Goal: Check status: Check status

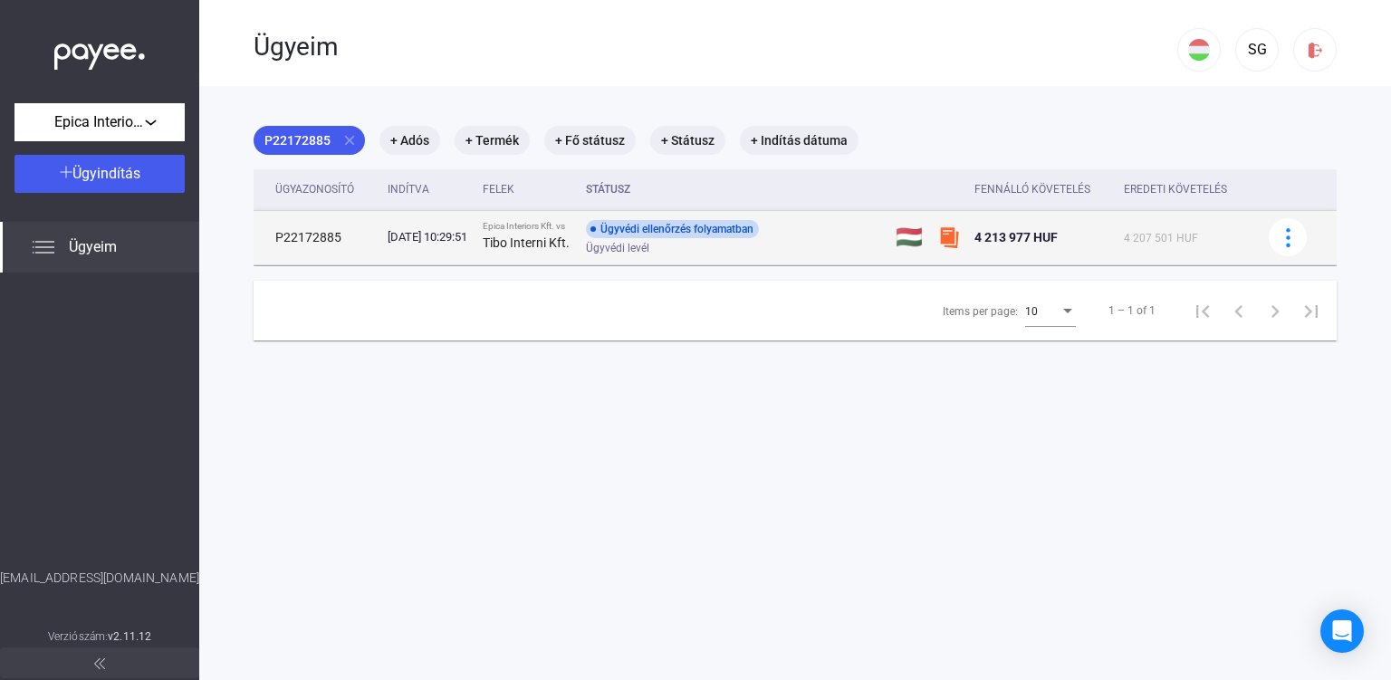
click at [862, 239] on div "Ügyvédi ellenőrzés folyamatban Ügyvédi levél" at bounding box center [730, 237] width 289 height 35
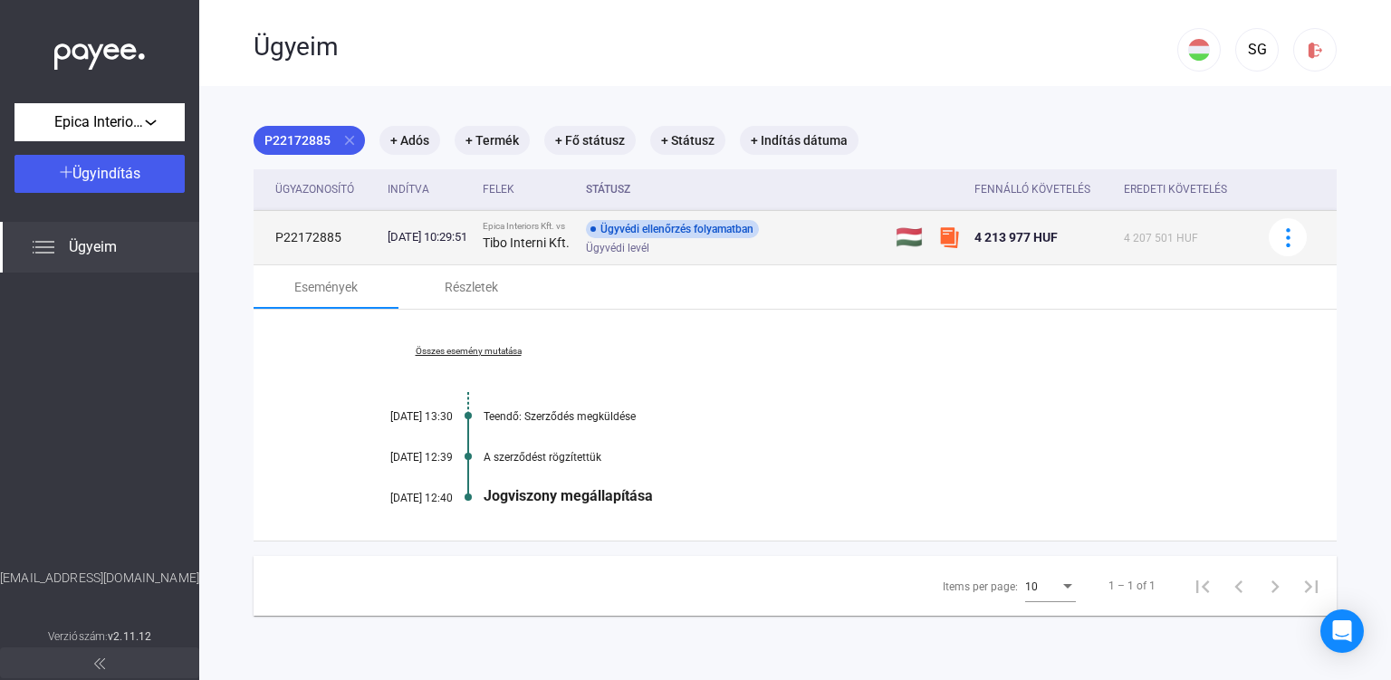
click at [476, 224] on td "[DATE] 10:29:51" at bounding box center [428, 237] width 96 height 54
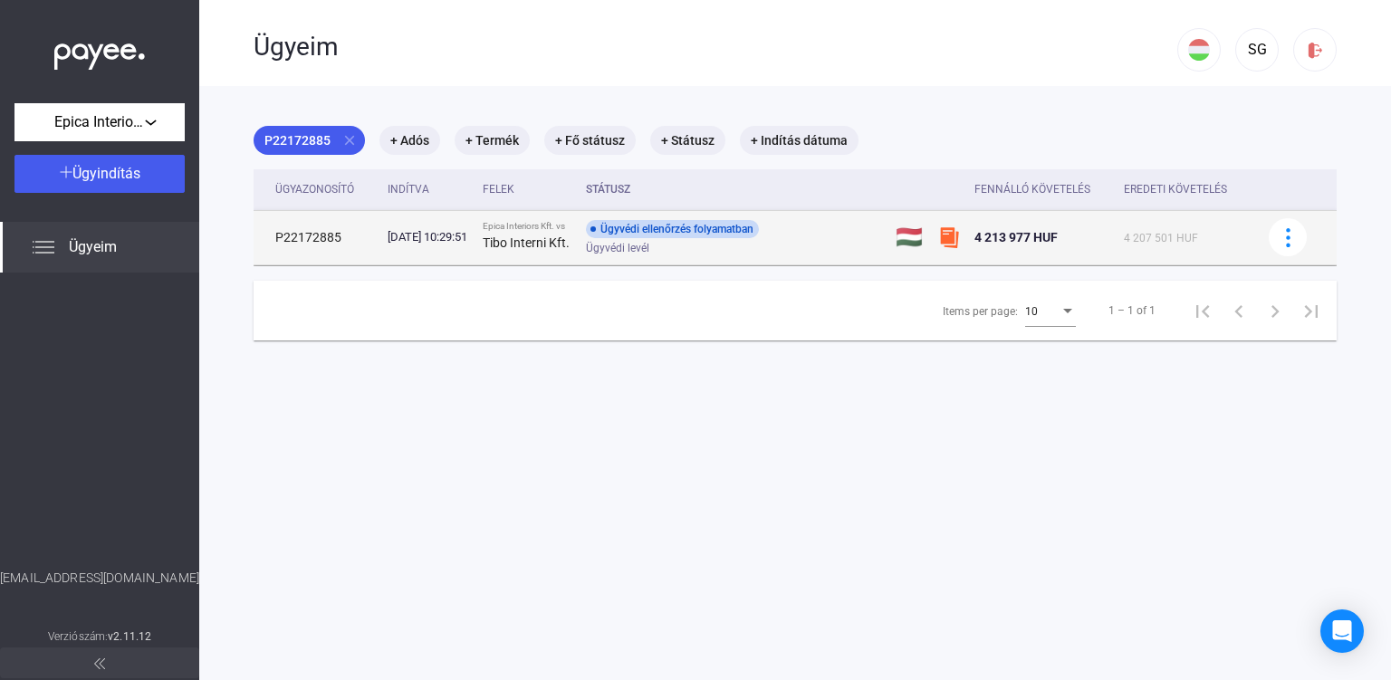
click at [476, 227] on td "[DATE] 10:29:51" at bounding box center [428, 237] width 96 height 54
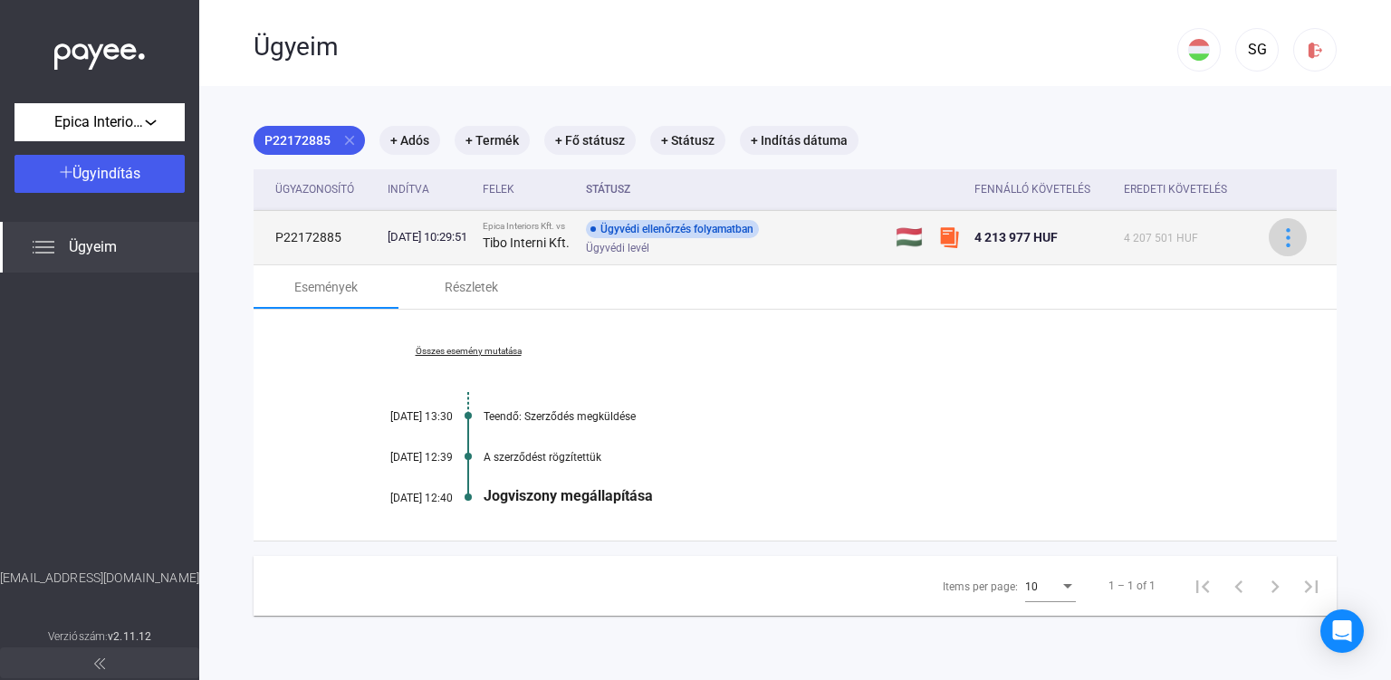
click at [1280, 244] on img at bounding box center [1288, 237] width 19 height 19
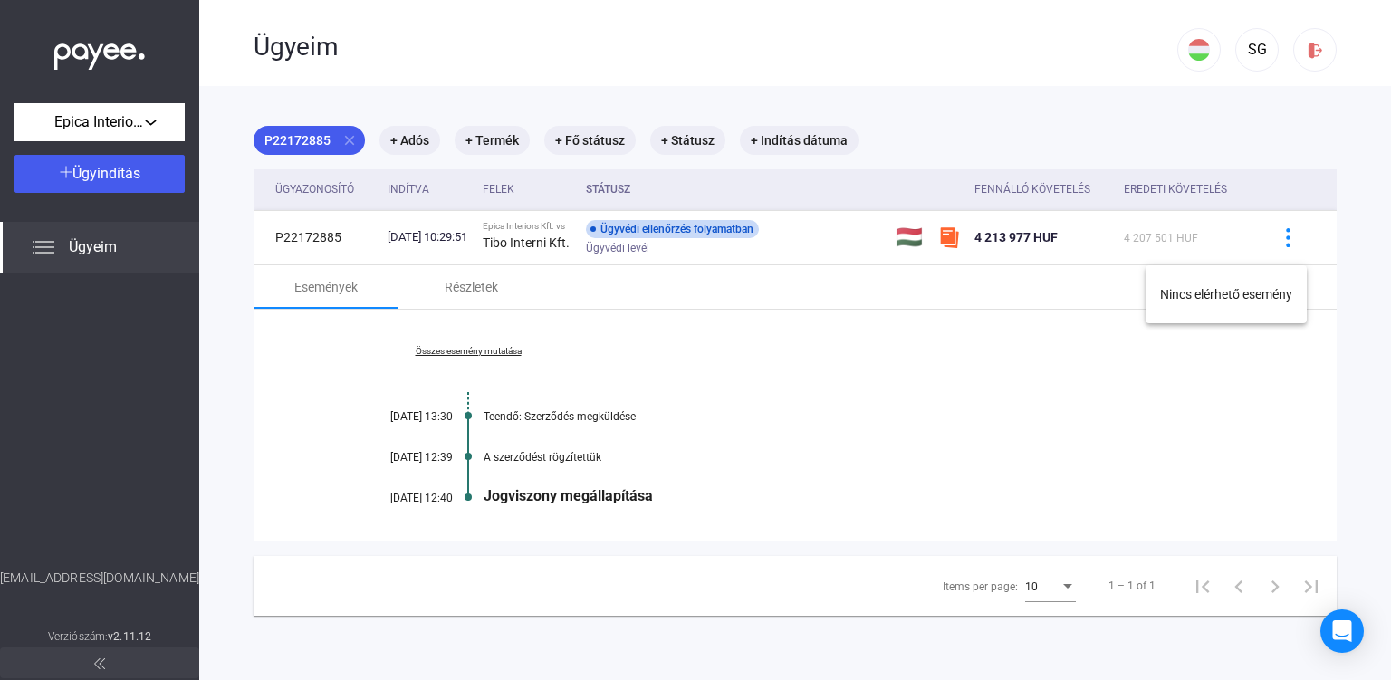
click at [1280, 244] on div at bounding box center [695, 340] width 1391 height 680
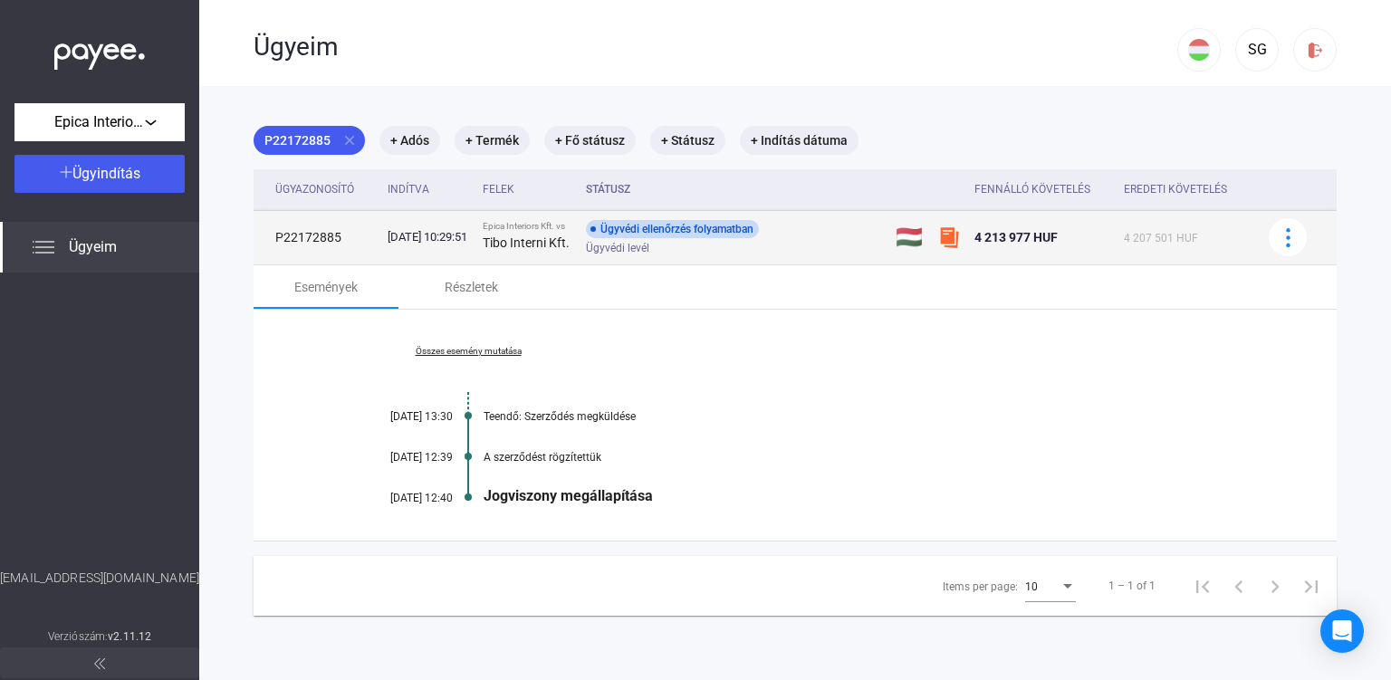
click at [1012, 233] on td "4 213 977 HUF" at bounding box center [1041, 237] width 149 height 54
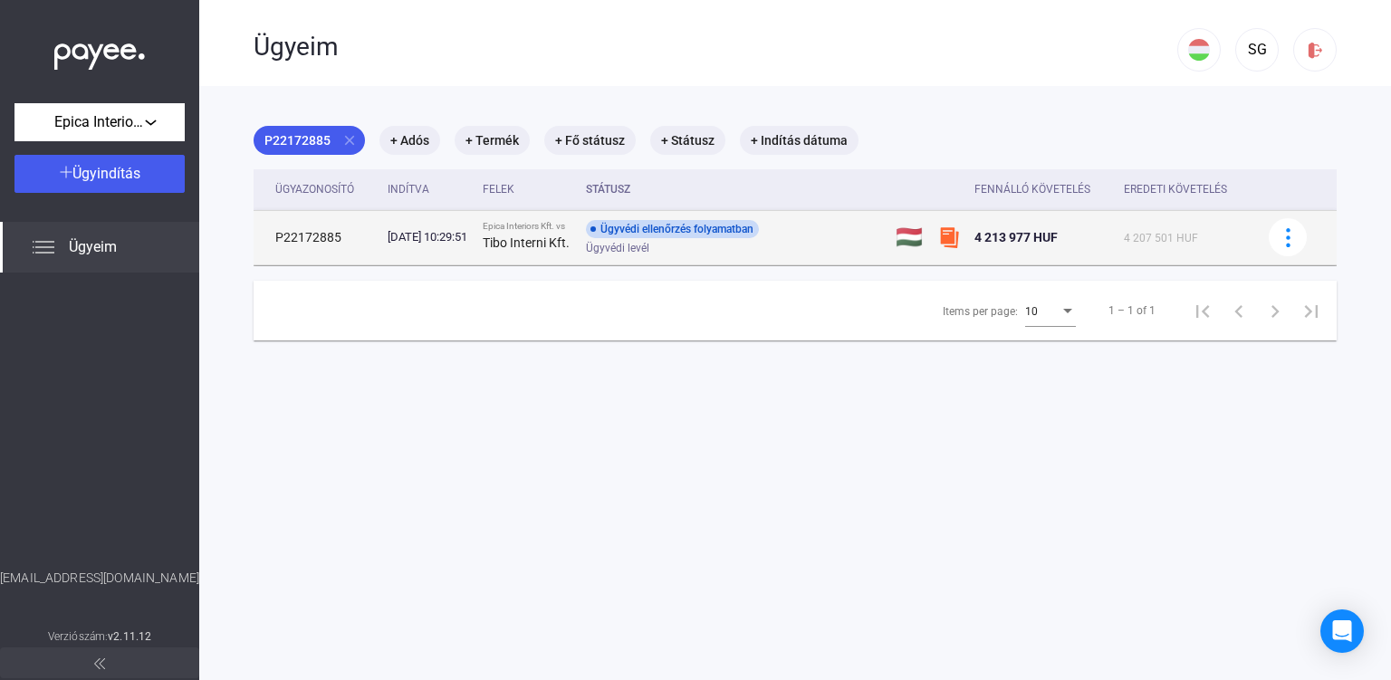
click at [1016, 244] on span "4 213 977 HUF" at bounding box center [1015, 237] width 83 height 14
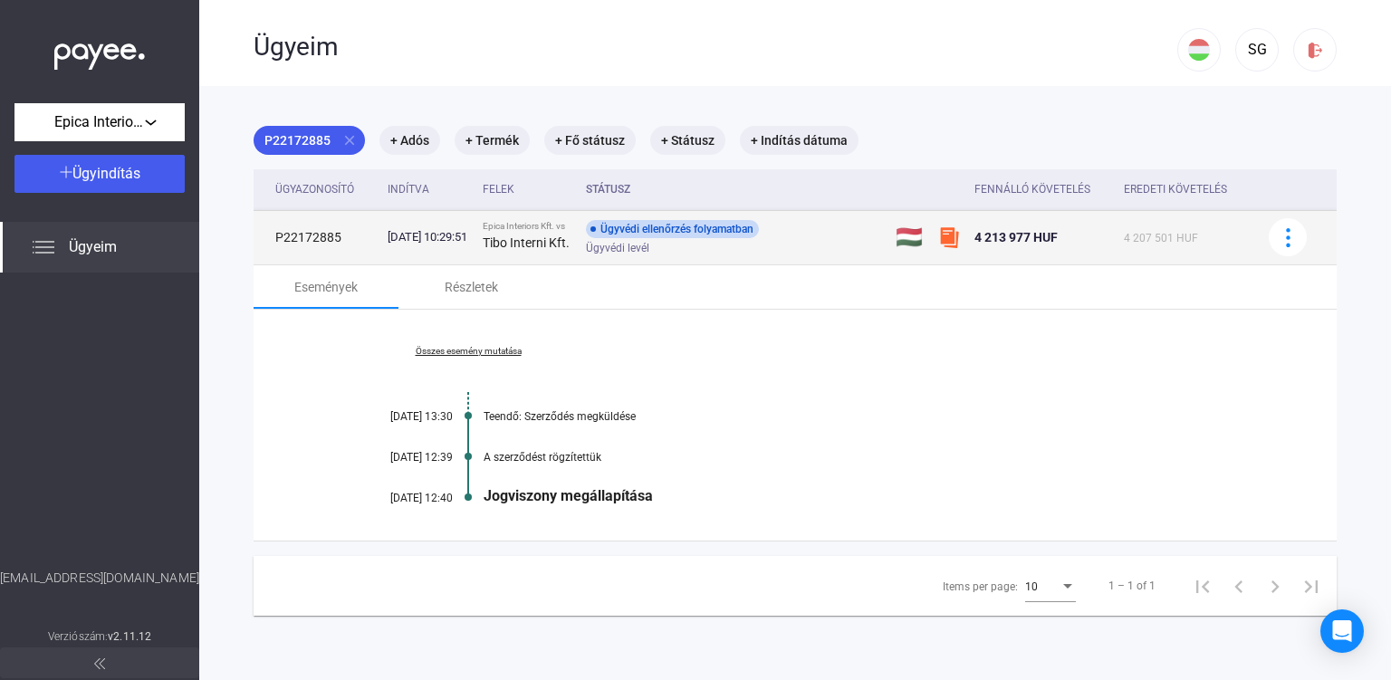
click at [960, 248] on img at bounding box center [949, 237] width 22 height 22
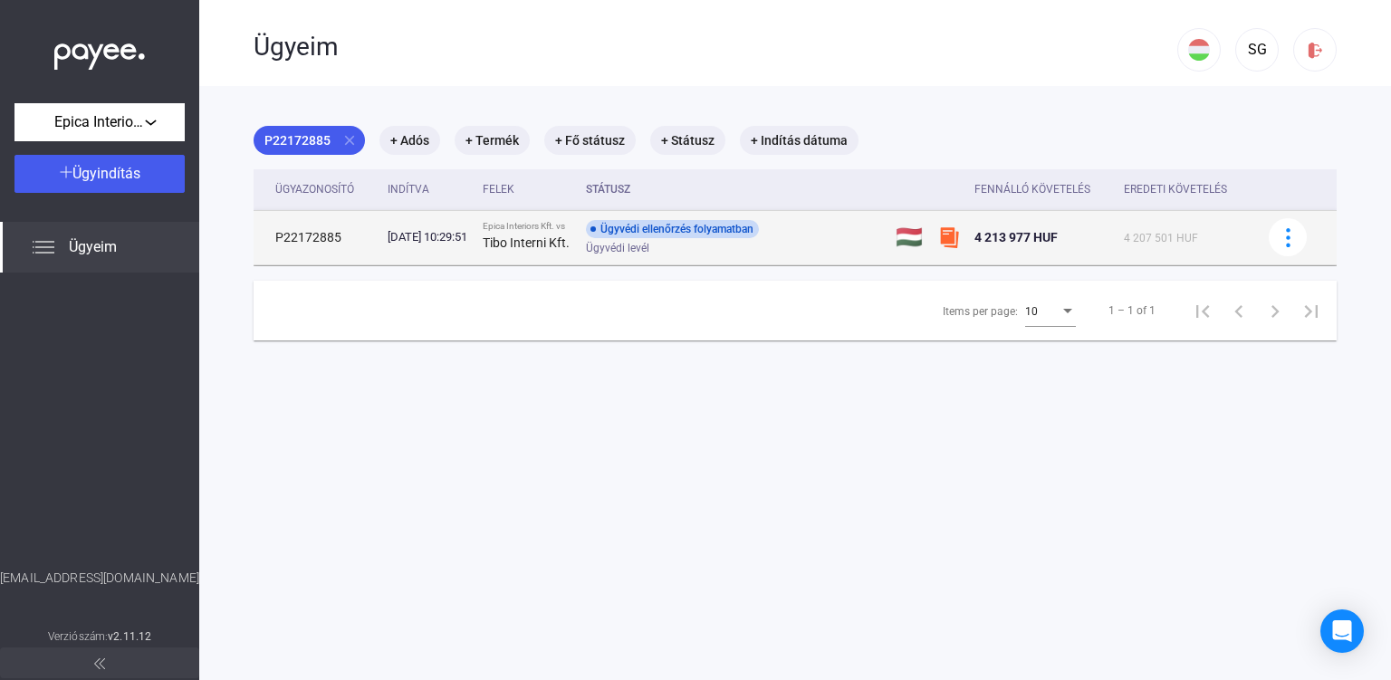
click at [1025, 244] on span "4 213 977 HUF" at bounding box center [1015, 237] width 83 height 14
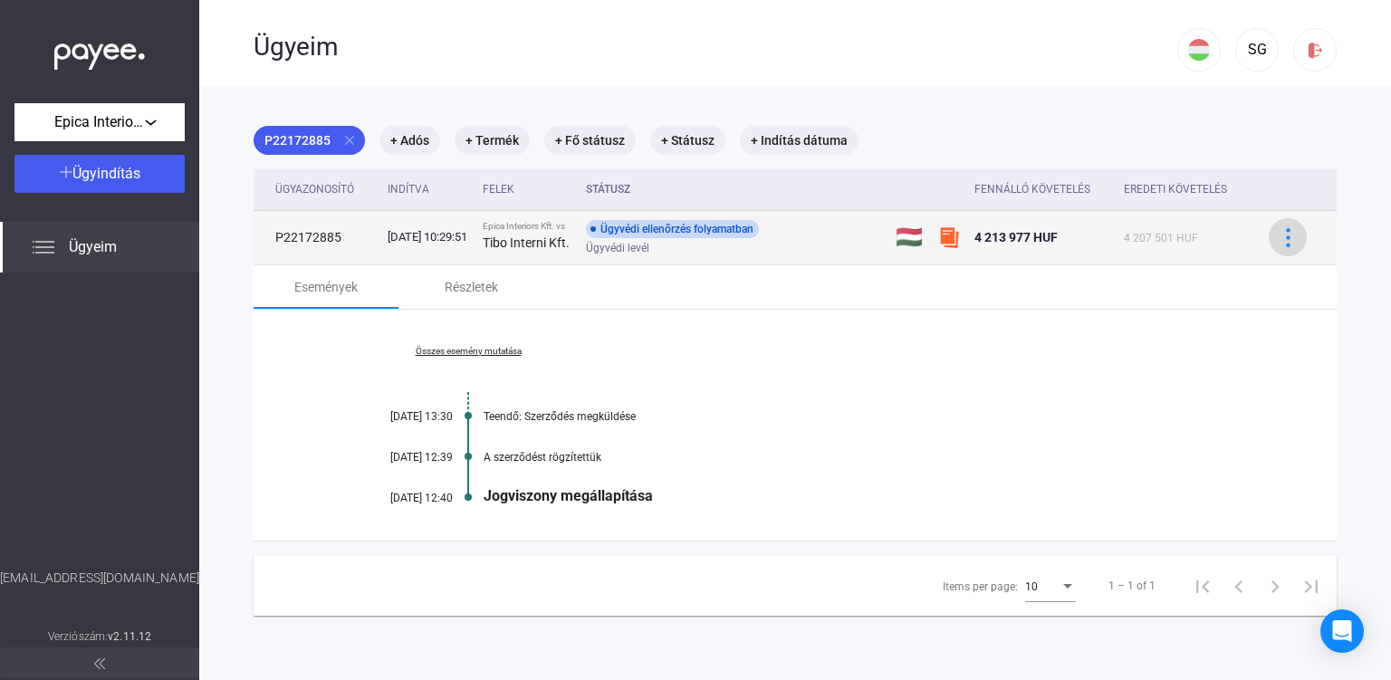
click at [1284, 247] on img at bounding box center [1288, 237] width 19 height 19
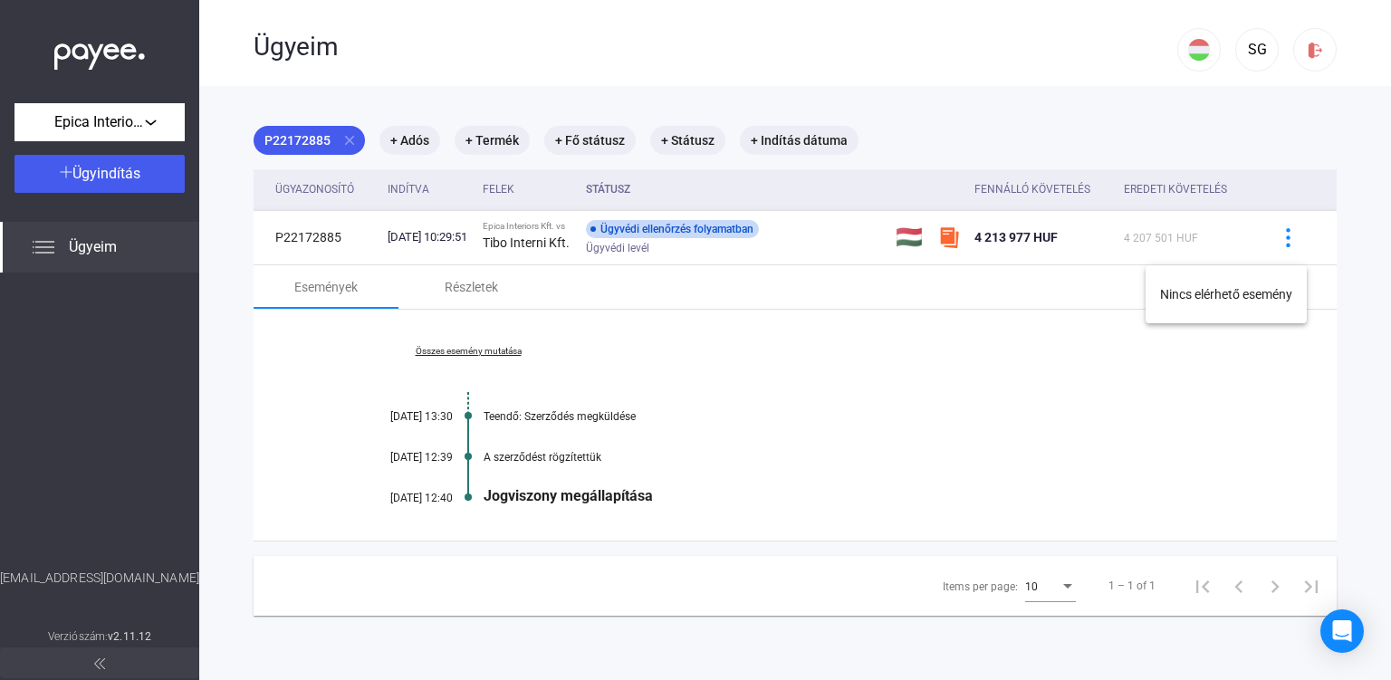
click at [716, 379] on div at bounding box center [695, 340] width 1391 height 680
click at [513, 371] on div "Összes esemény mutatása [DATE] 13:30 Teendő: Szerződés megküldése [DATE] 12:39 …" at bounding box center [795, 425] width 1083 height 231
click at [509, 357] on link "Összes esemény mutatása" at bounding box center [468, 351] width 248 height 11
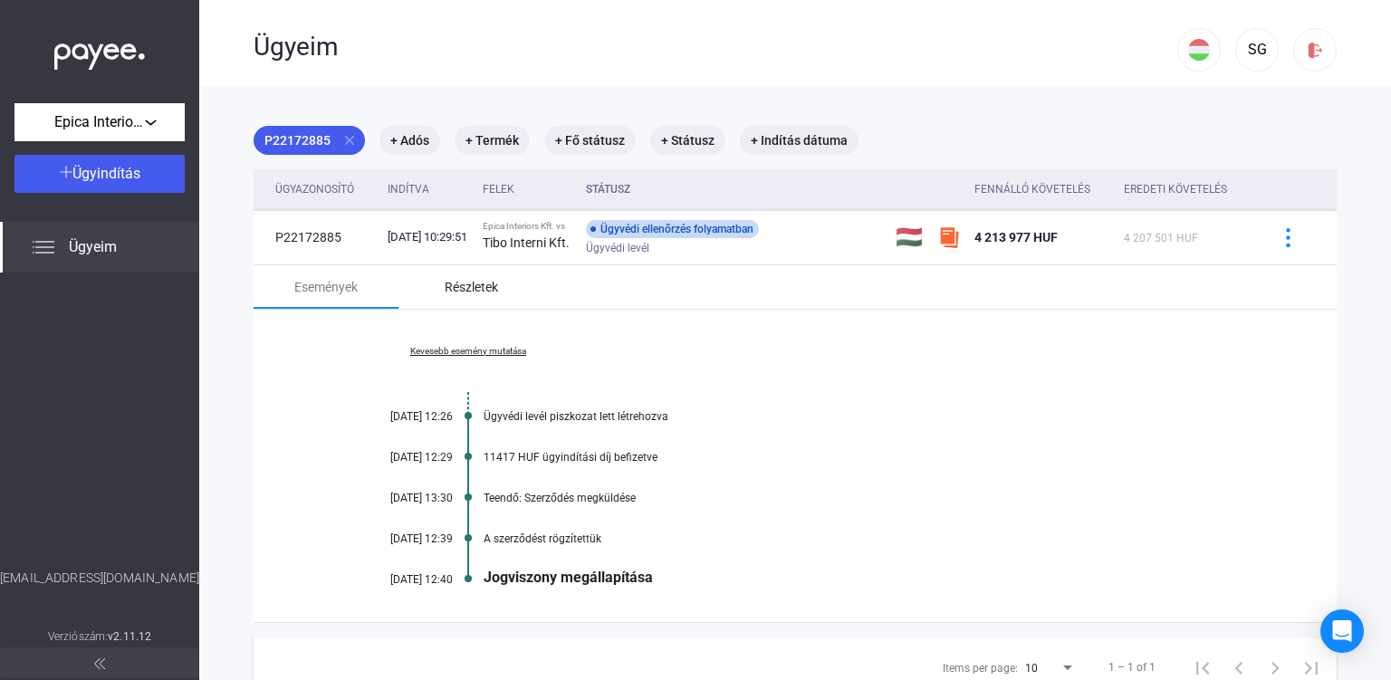
click at [487, 294] on div "Részletek" at bounding box center [471, 287] width 53 height 22
